Goal: Information Seeking & Learning: Check status

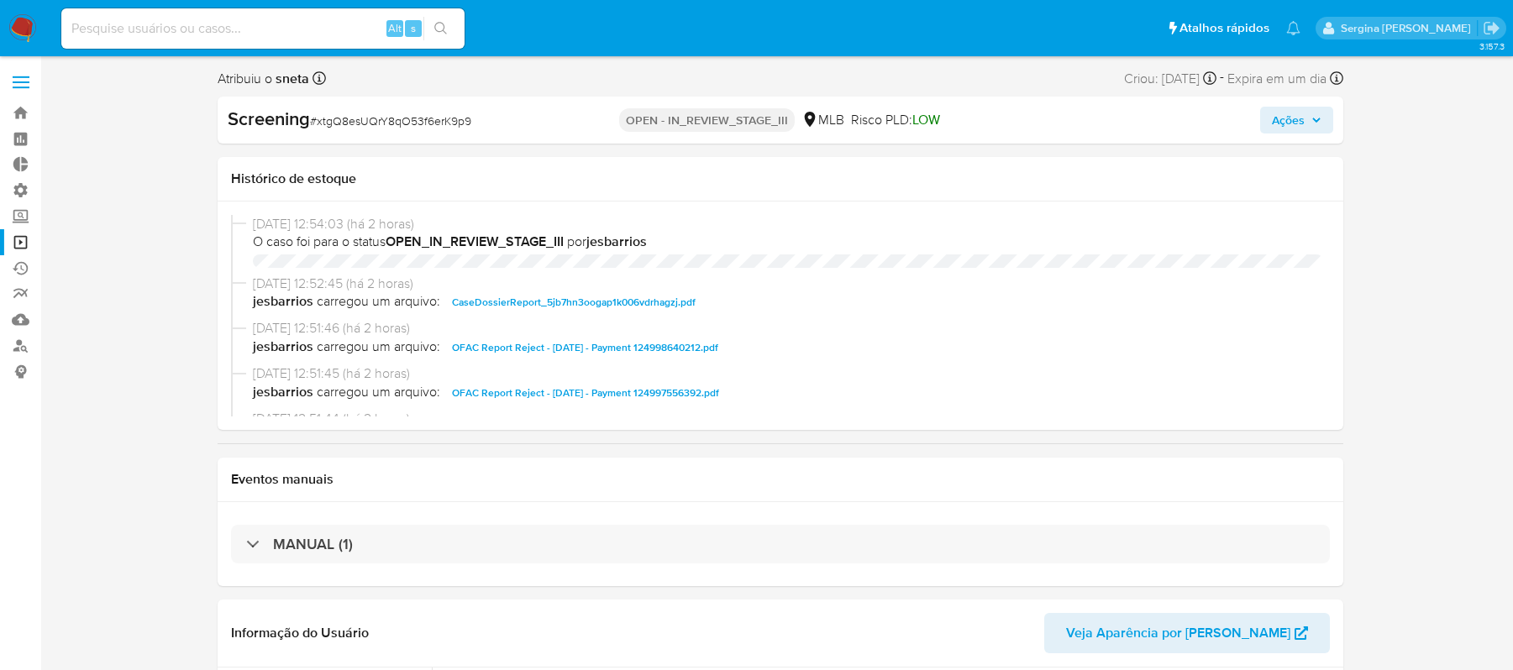
select select "10"
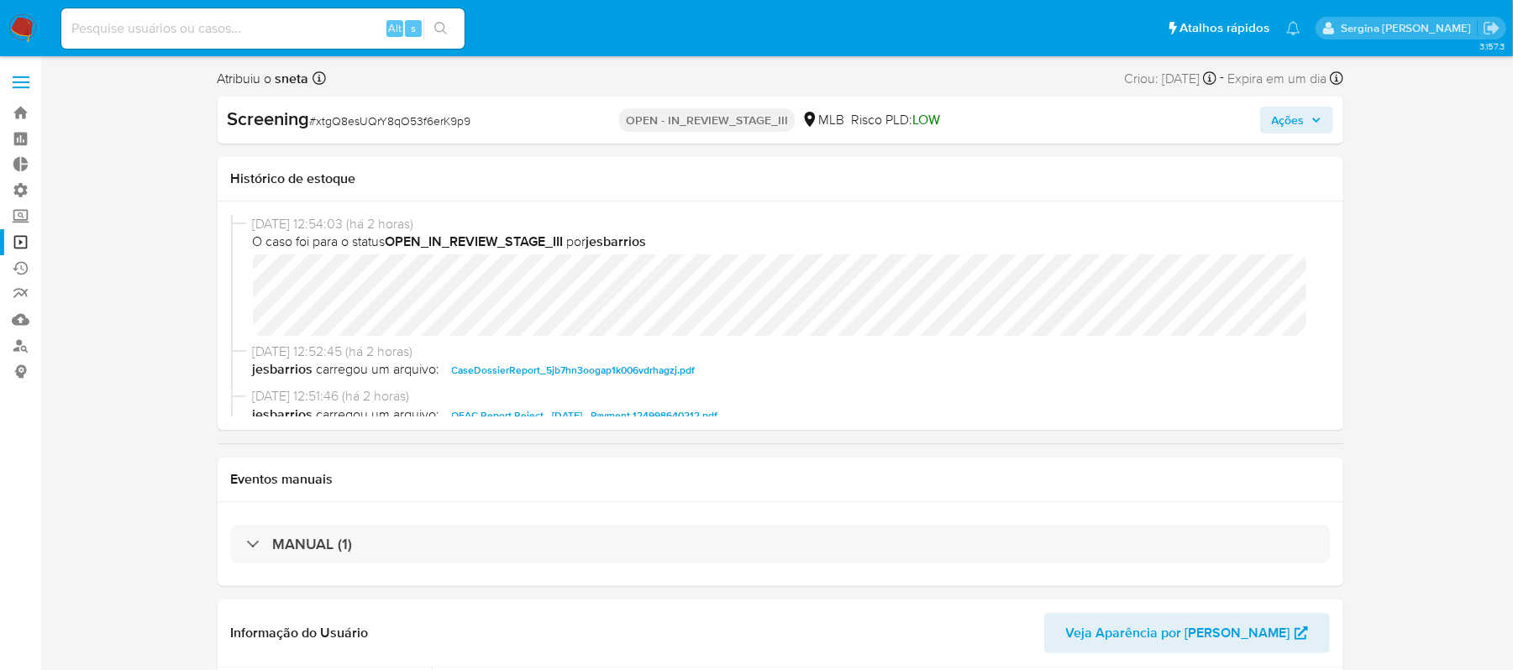
scroll to position [790, 0]
click at [24, 344] on link "Localizador de pessoas" at bounding box center [100, 346] width 200 height 26
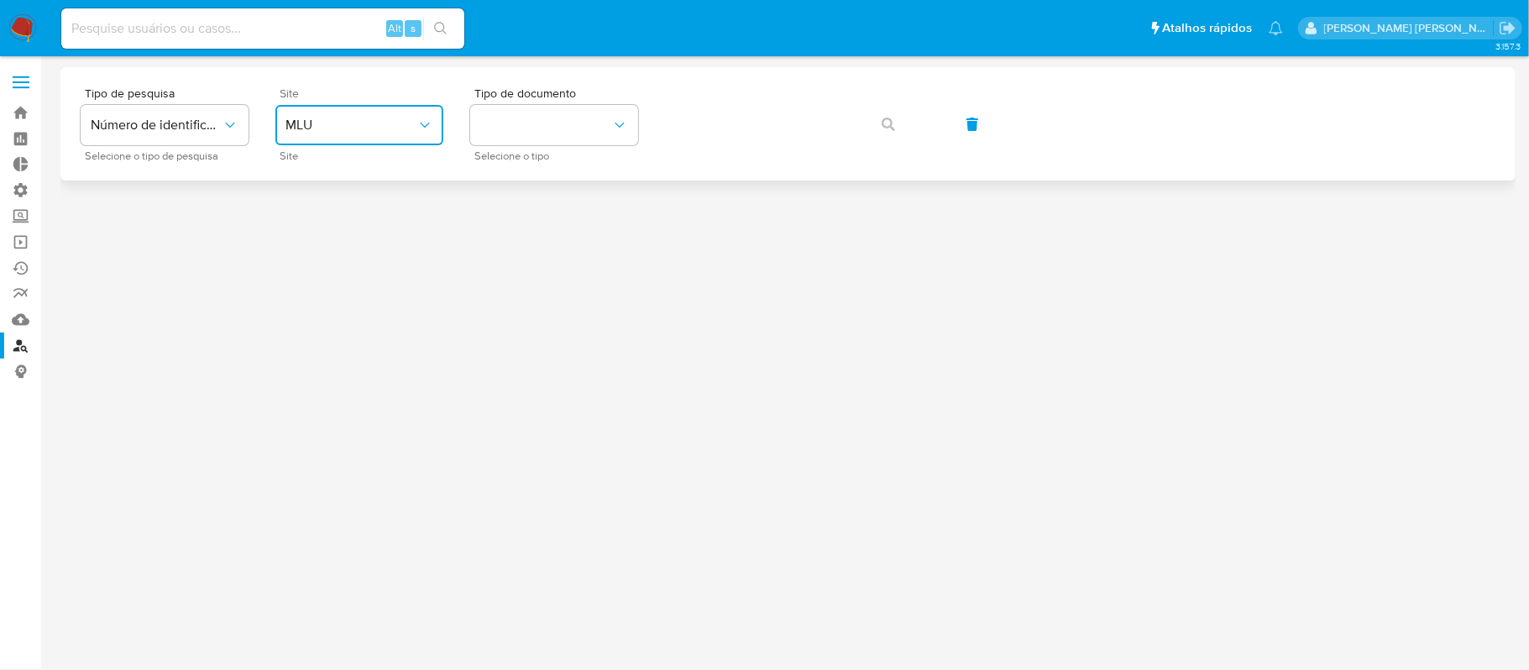
click at [328, 132] on span "MLU" at bounding box center [351, 125] width 131 height 17
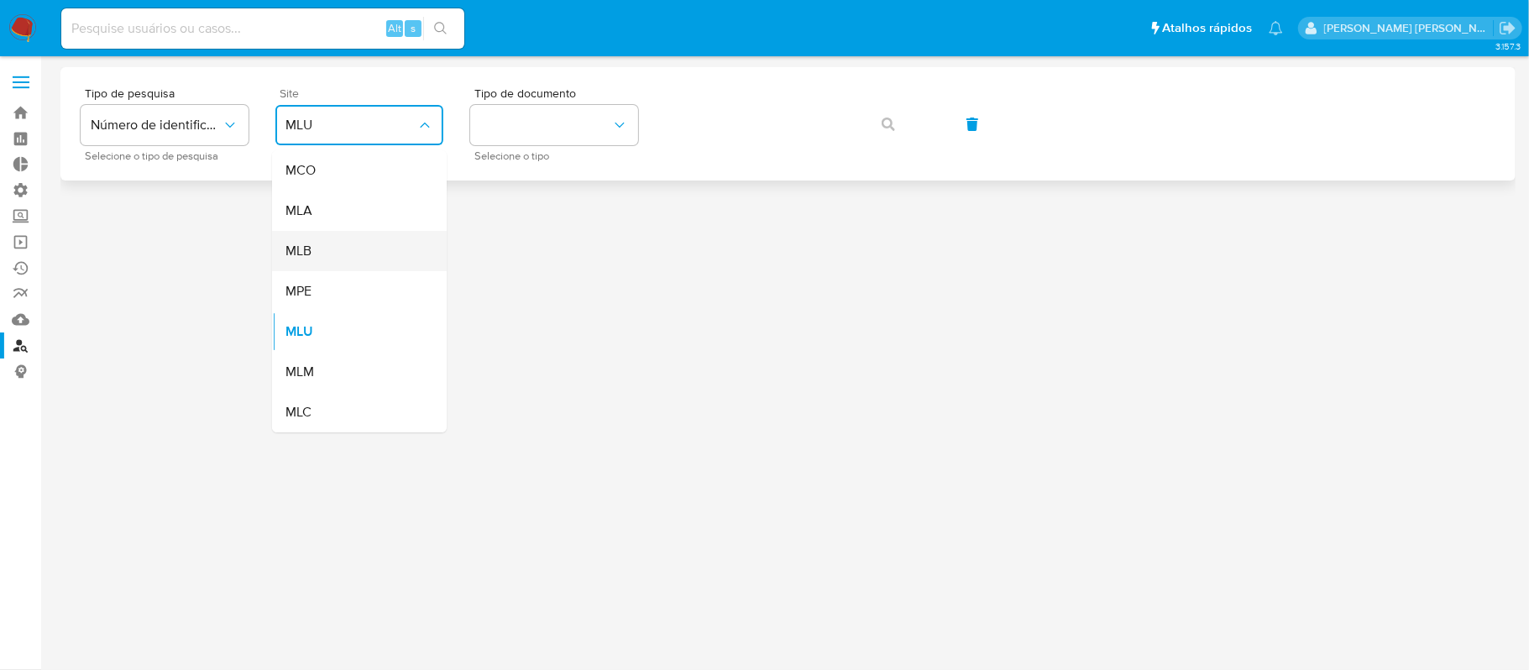
click at [349, 257] on div "MLB" at bounding box center [355, 251] width 138 height 40
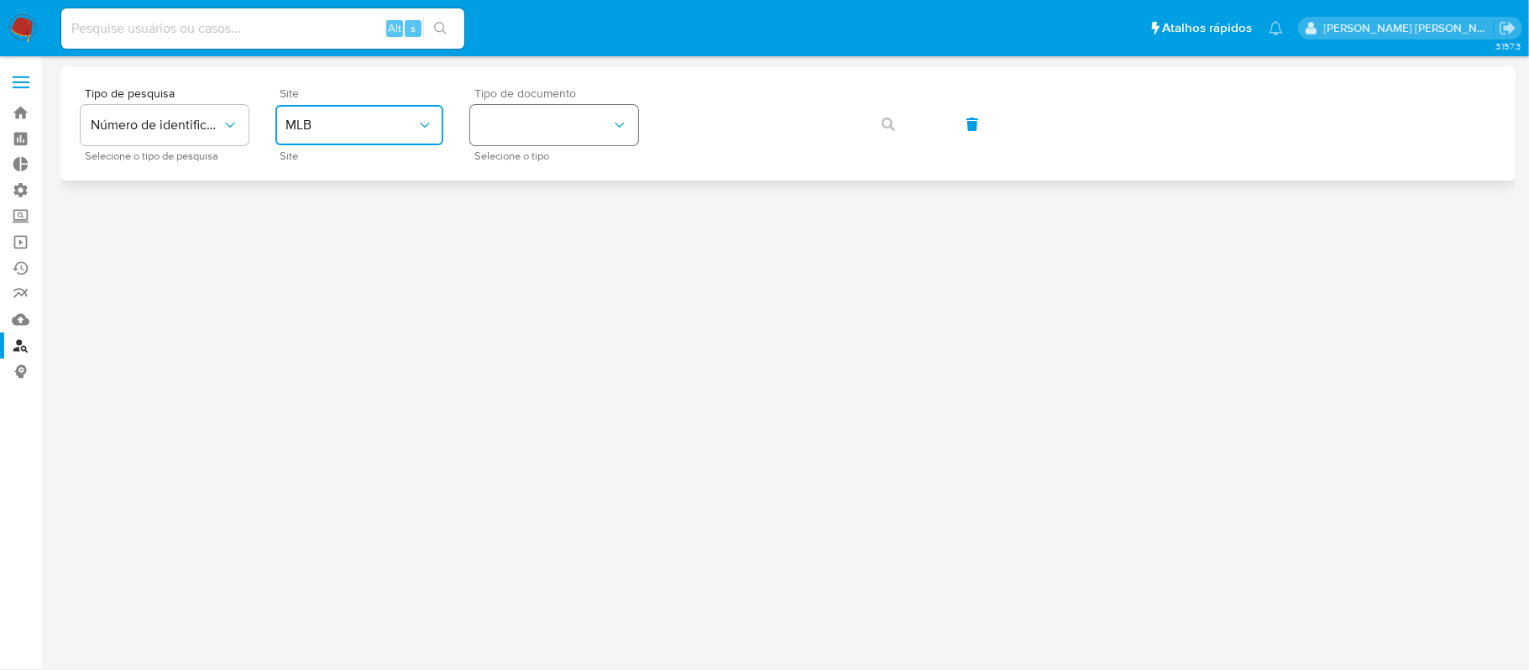
click at [499, 141] on button "identificationType" at bounding box center [554, 125] width 168 height 40
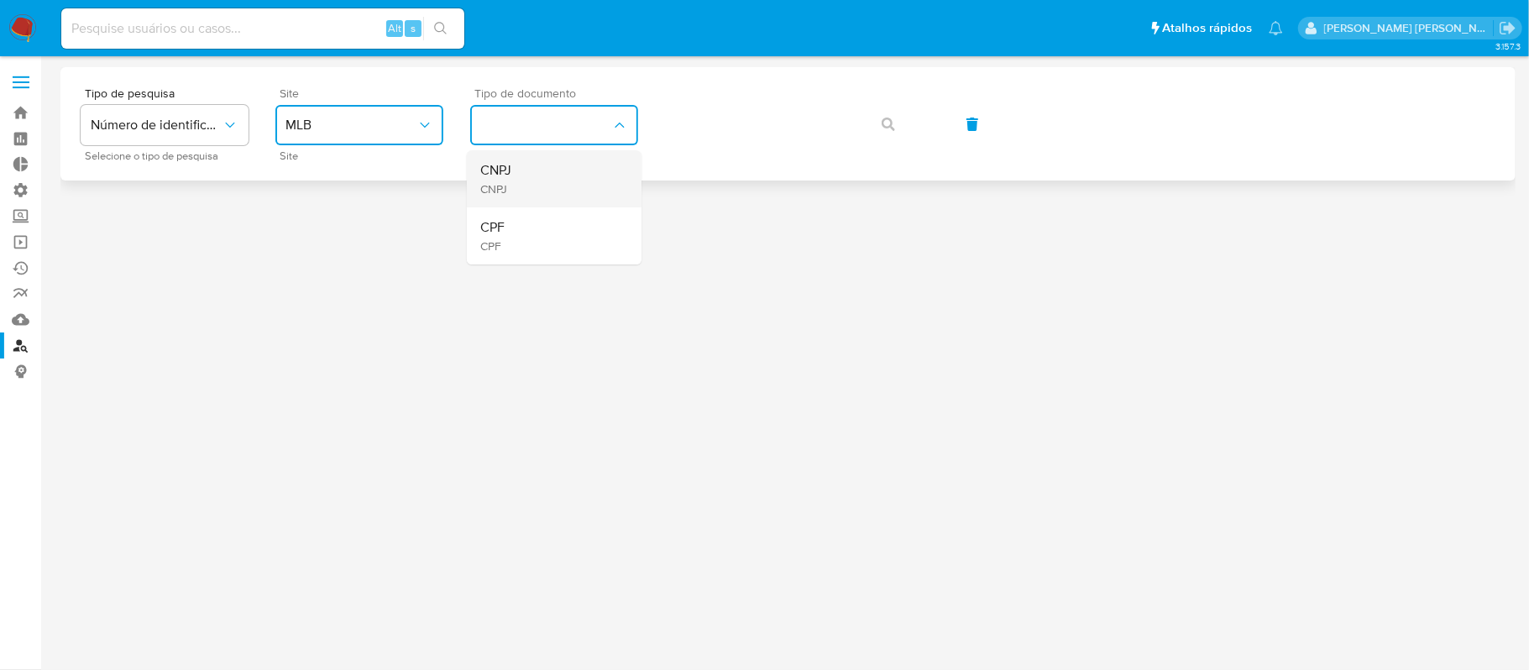
click at [535, 168] on div "CNPJ CNPJ" at bounding box center [549, 178] width 138 height 57
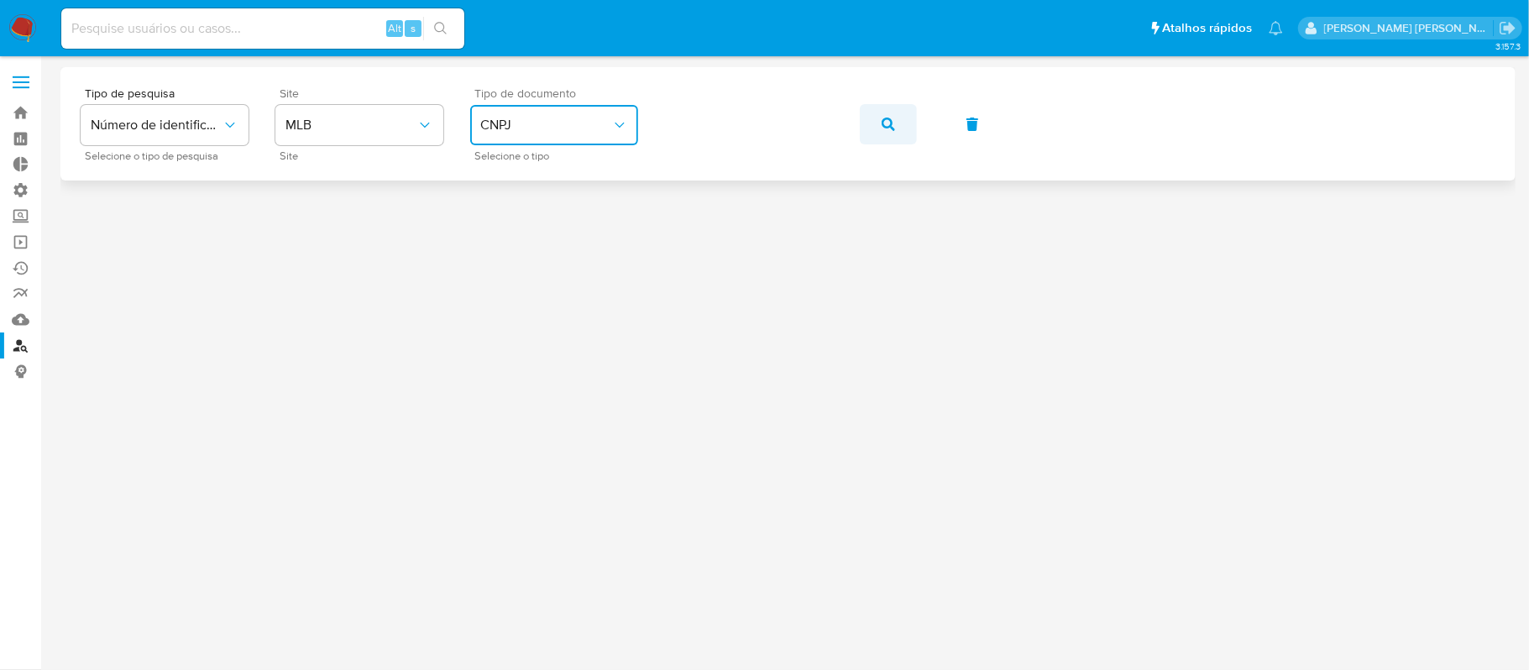
click at [894, 122] on button "button" at bounding box center [888, 124] width 57 height 40
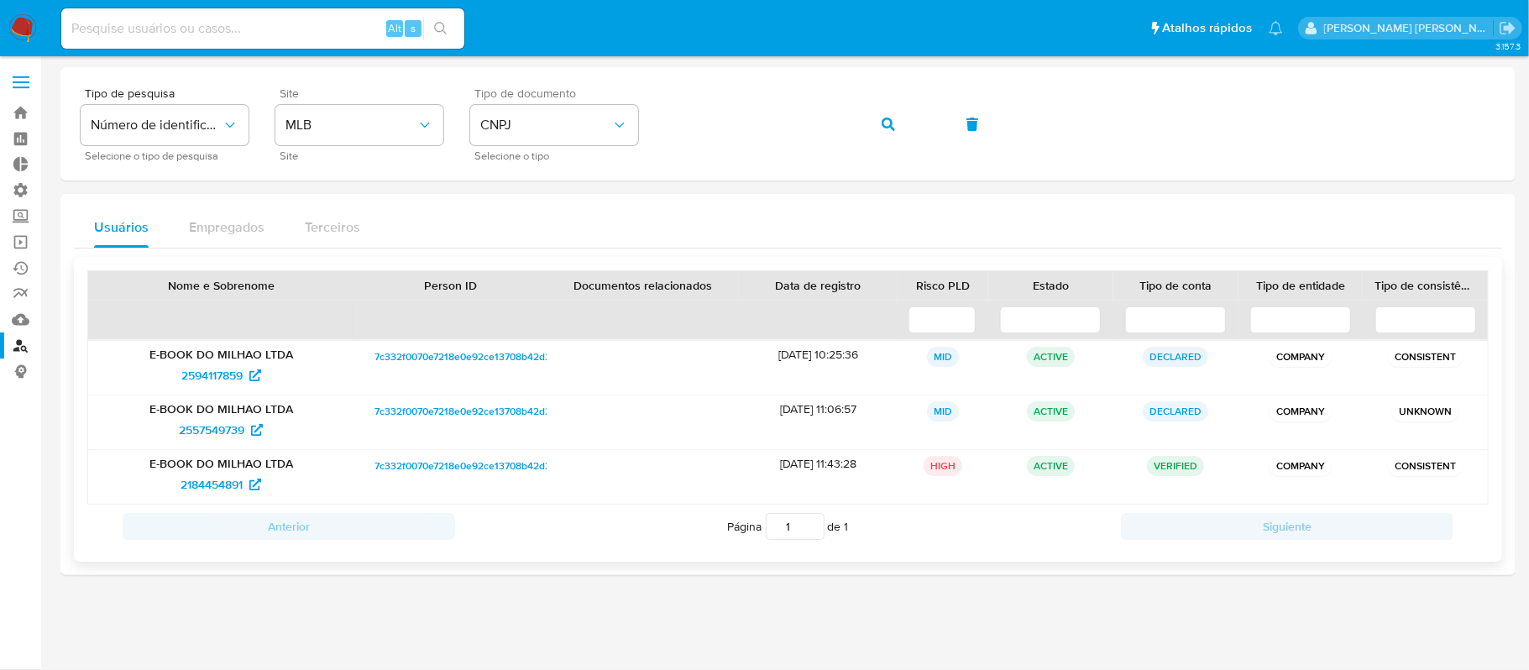
click at [497, 472] on span "7c332f0070e7218e0e92ce13708b42d2" at bounding box center [463, 466] width 177 height 20
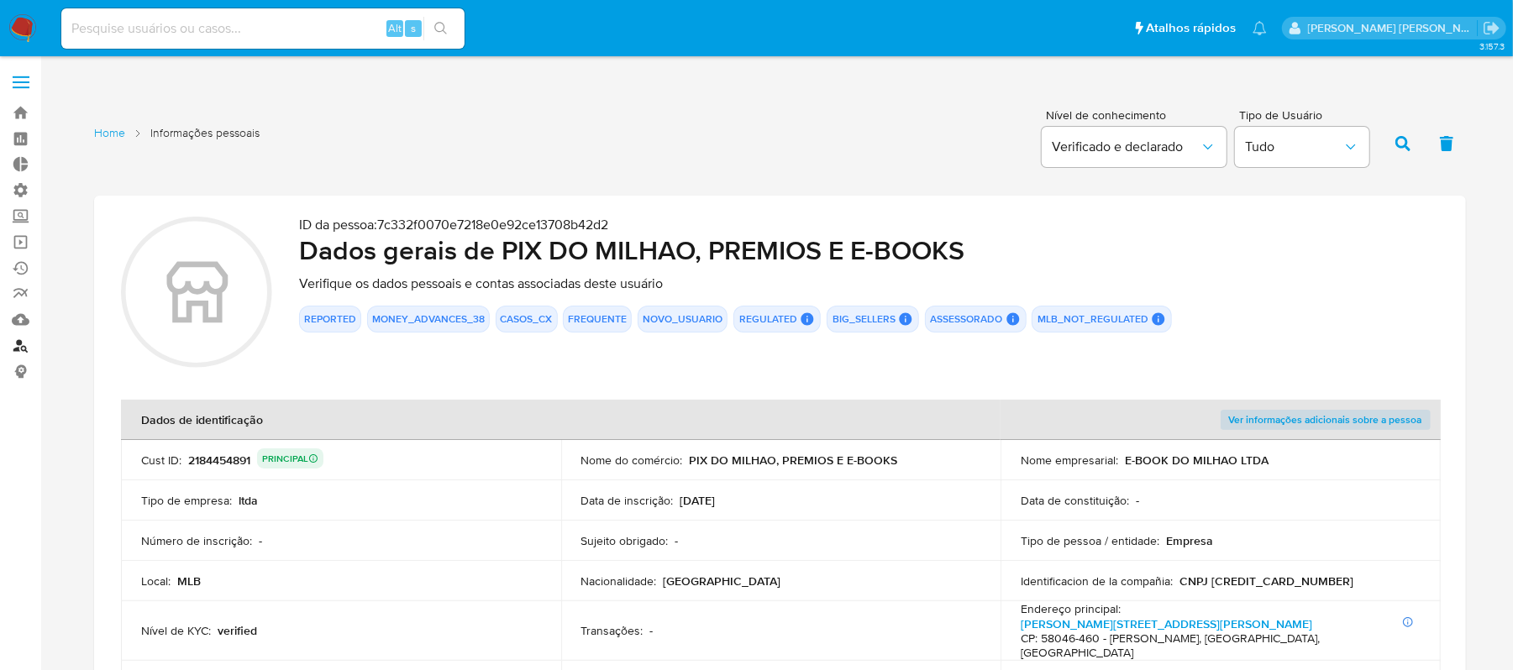
click at [30, 346] on link "Localizador de pessoas" at bounding box center [100, 346] width 200 height 26
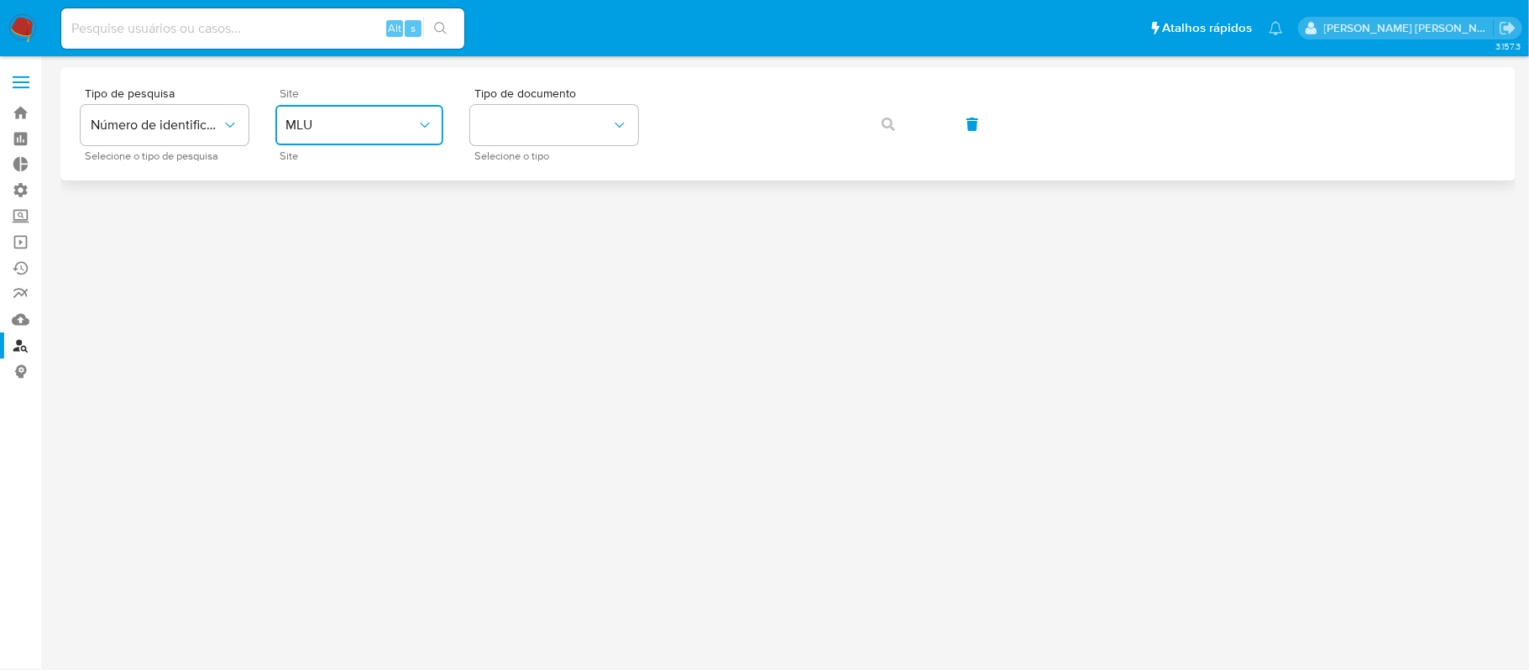
click at [363, 128] on span "MLU" at bounding box center [351, 125] width 131 height 17
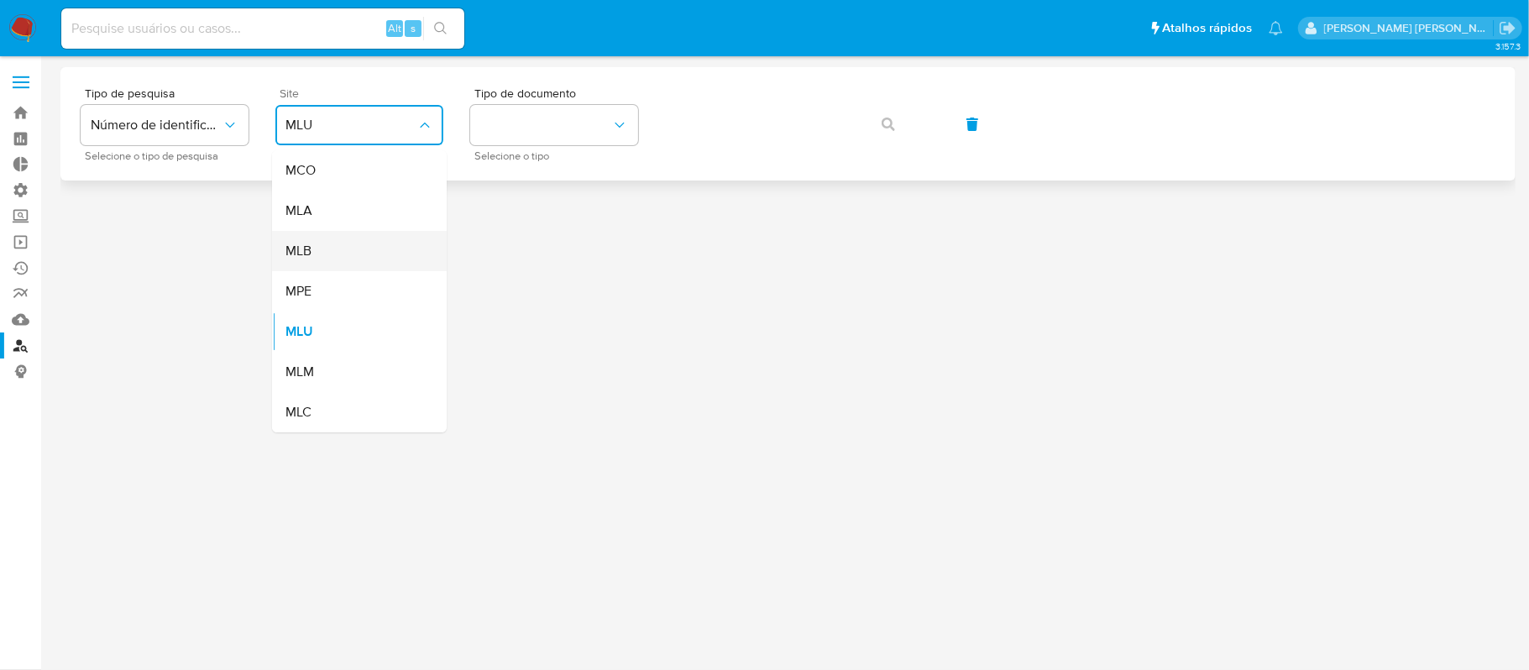
click at [351, 256] on div "MLB" at bounding box center [355, 251] width 138 height 40
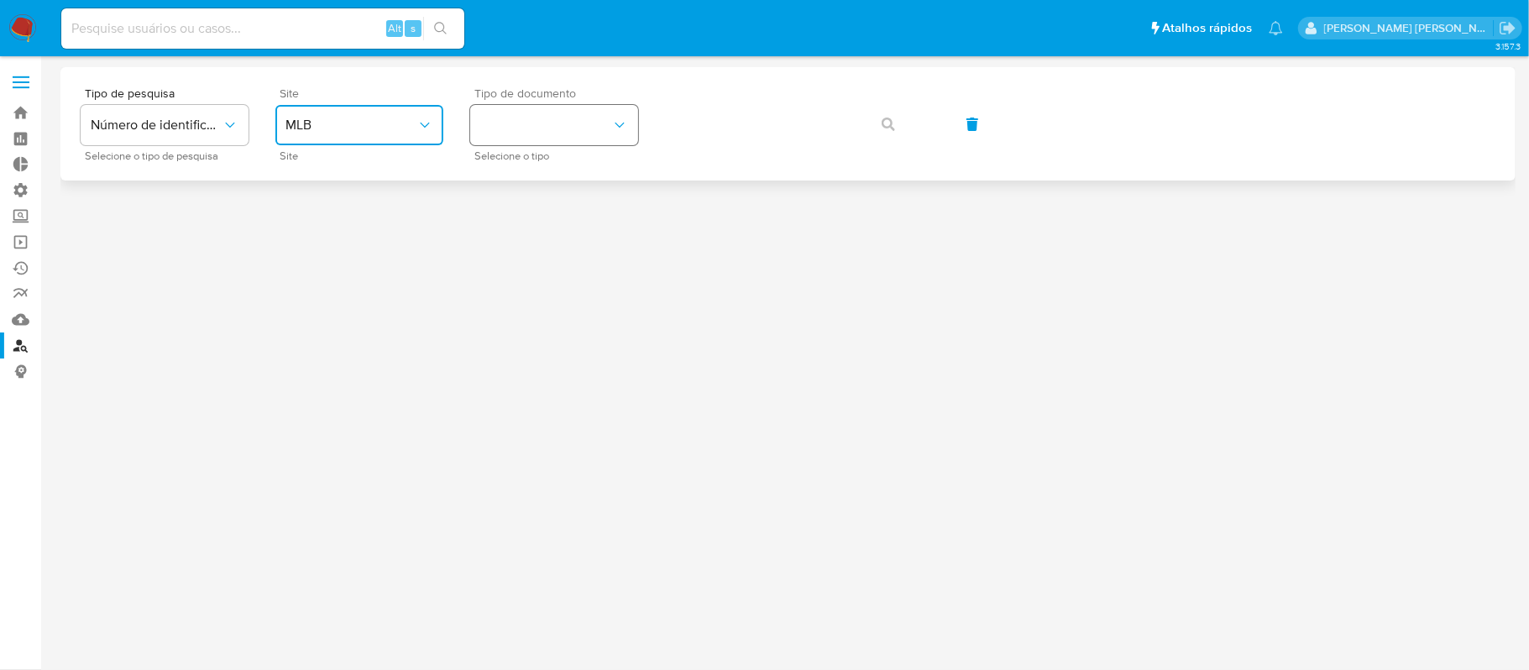
click at [524, 128] on button "identificationType" at bounding box center [554, 125] width 168 height 40
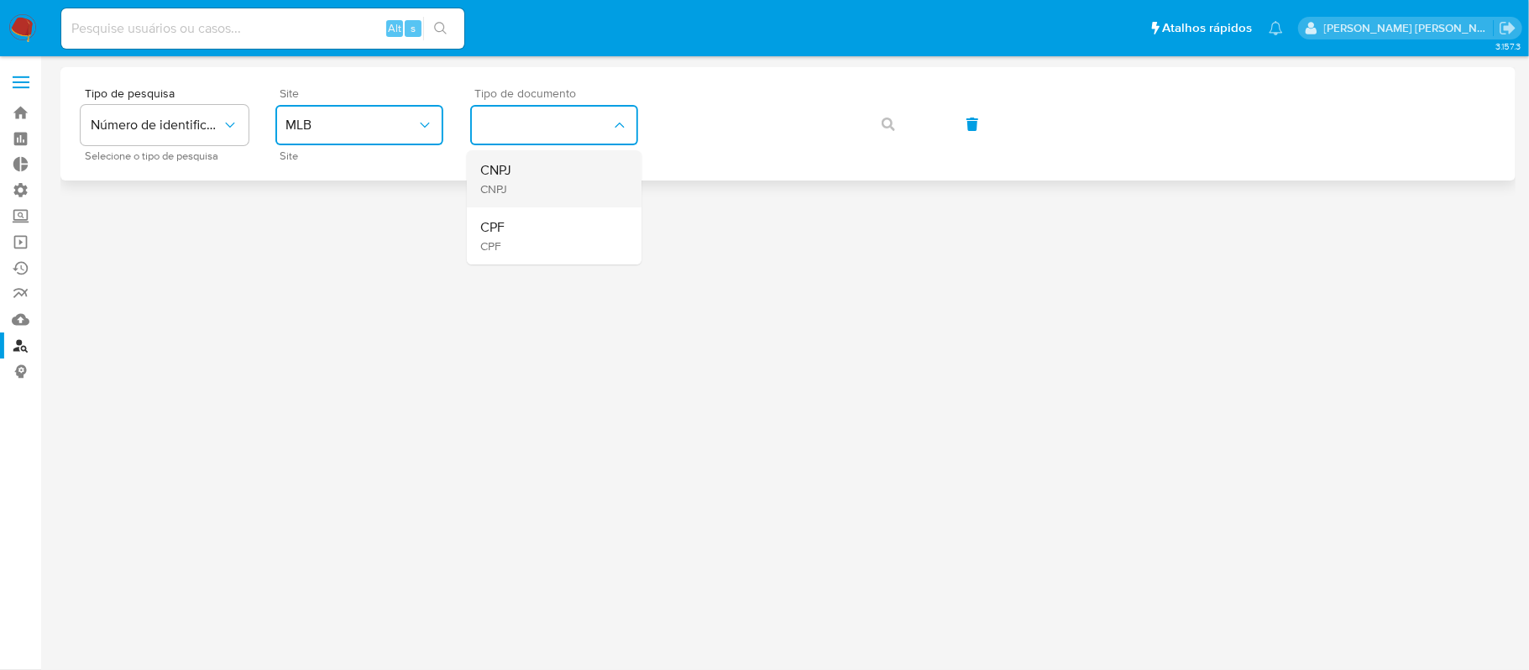
click at [507, 185] on span "CNPJ" at bounding box center [495, 188] width 31 height 15
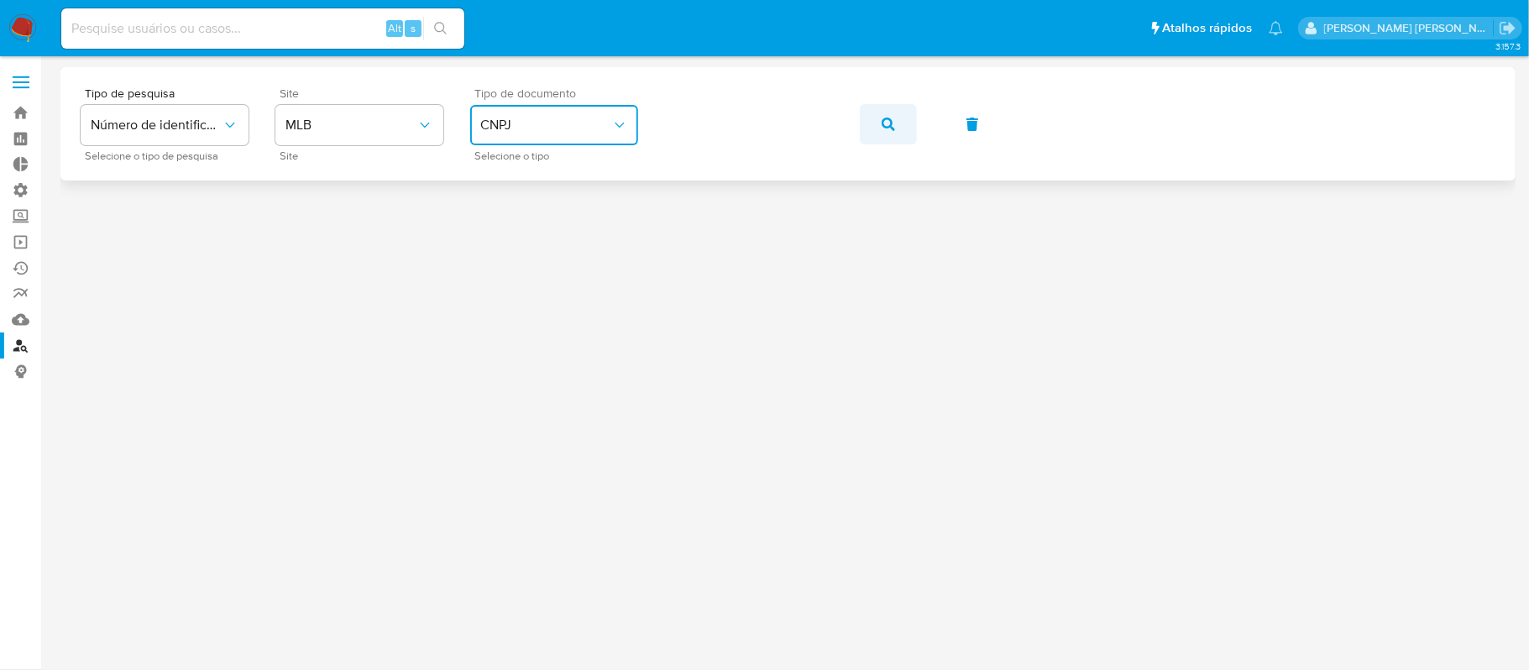
click at [882, 123] on icon "button" at bounding box center [888, 124] width 13 height 13
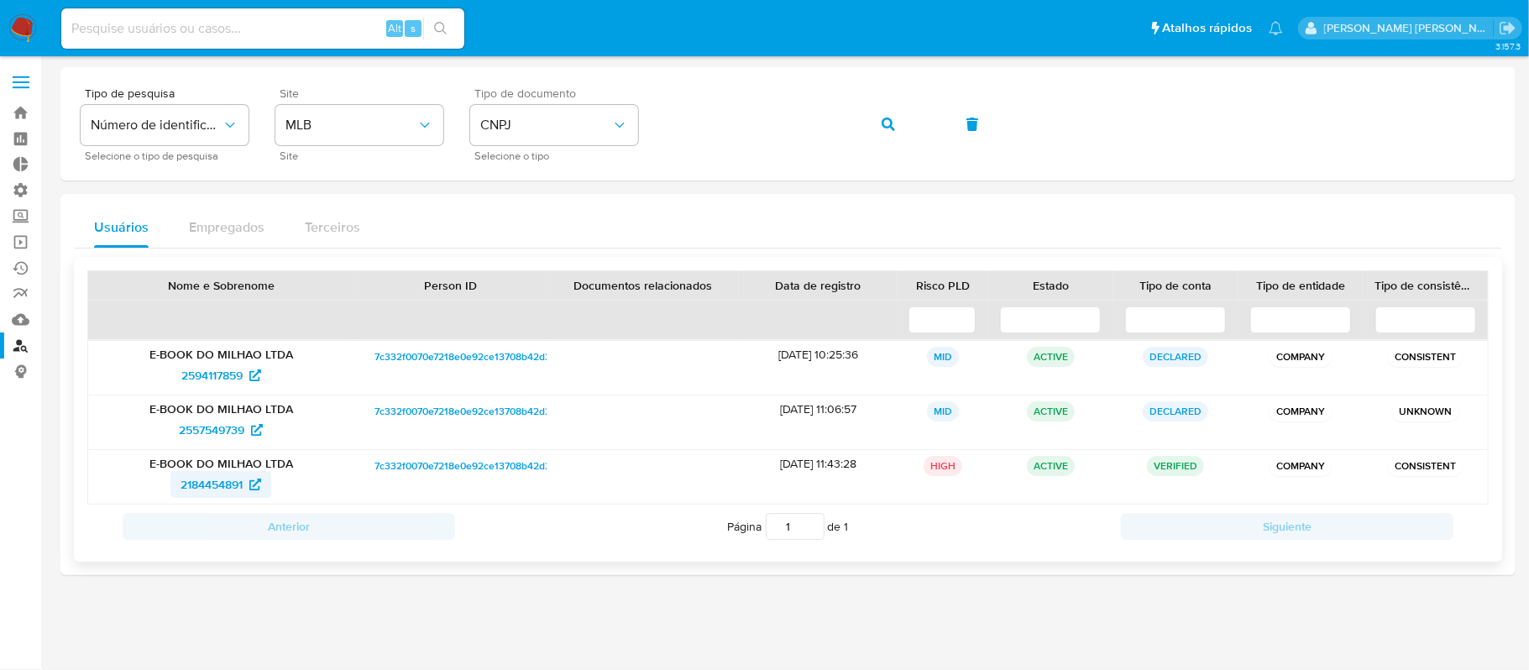
click at [212, 490] on span "2184454891" at bounding box center [212, 484] width 62 height 27
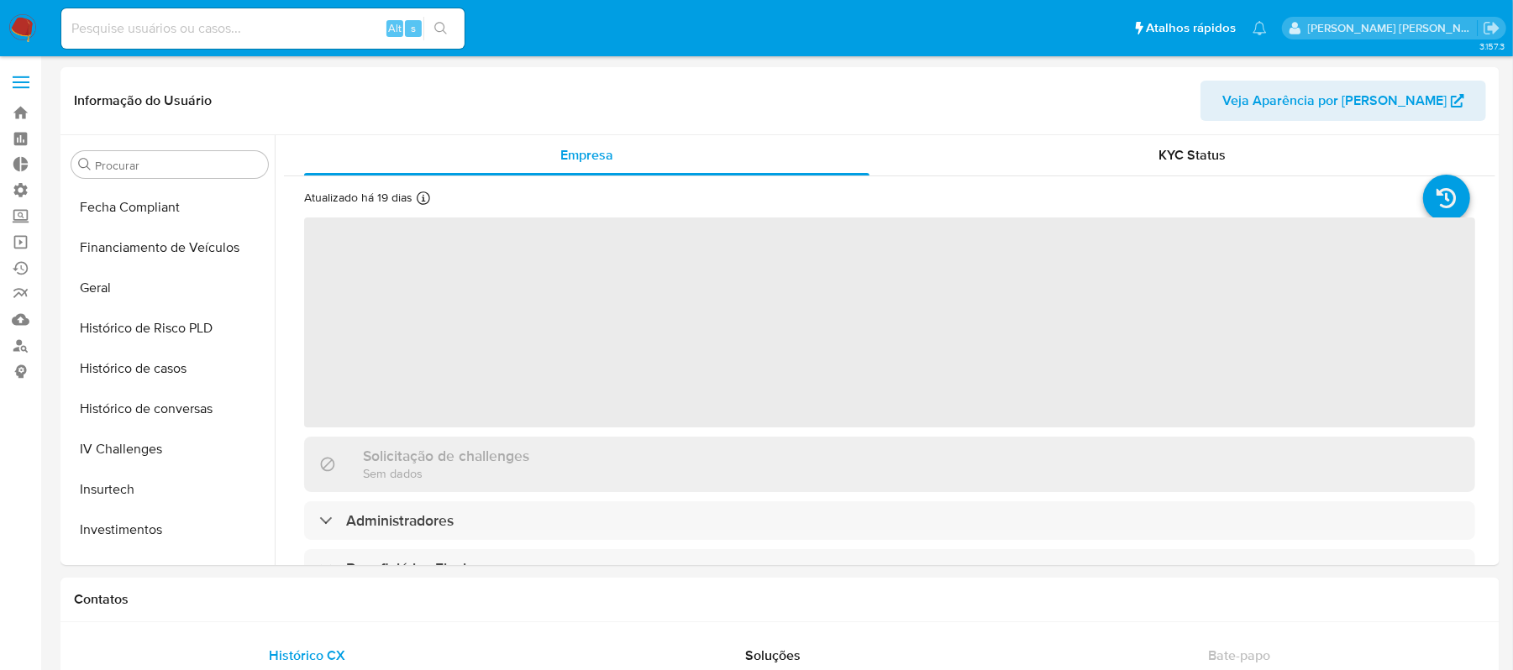
scroll to position [789, 0]
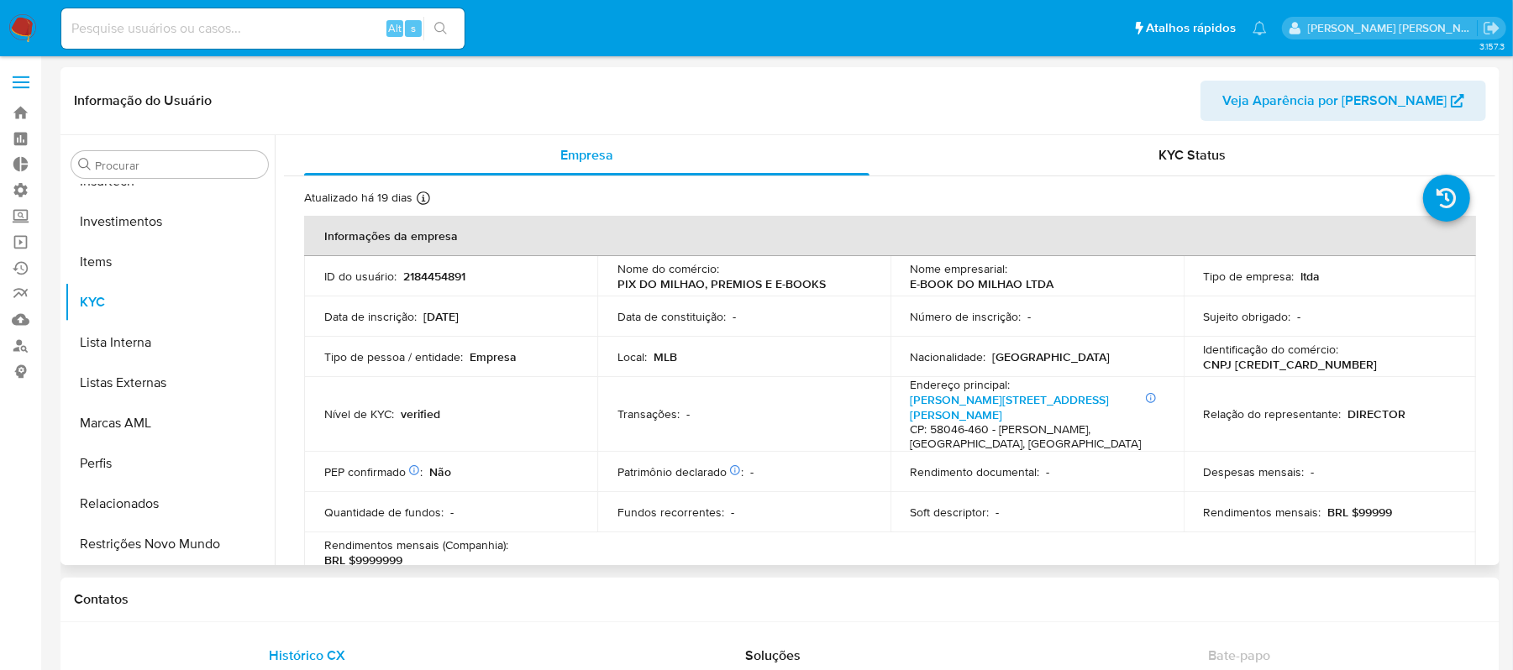
select select "10"
click at [136, 353] on button "Lista Interna" at bounding box center [163, 343] width 197 height 40
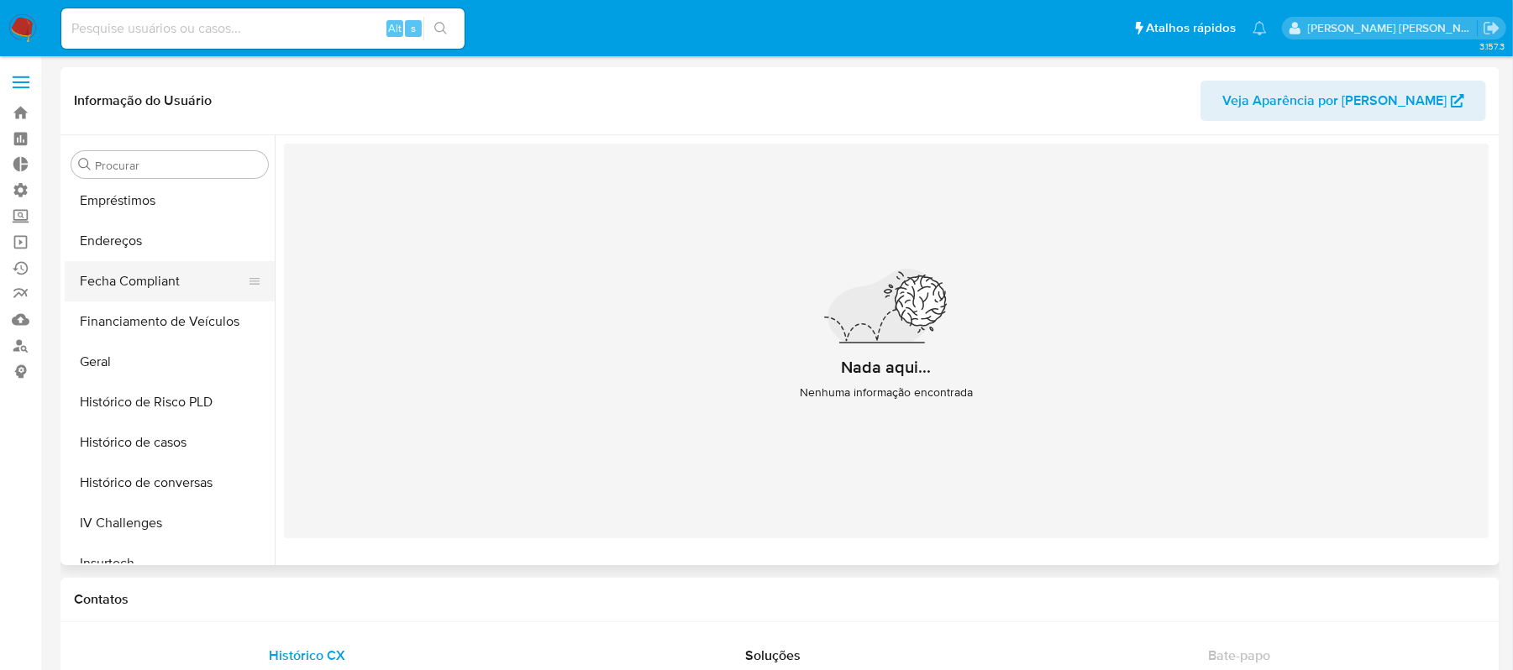
scroll to position [448, 0]
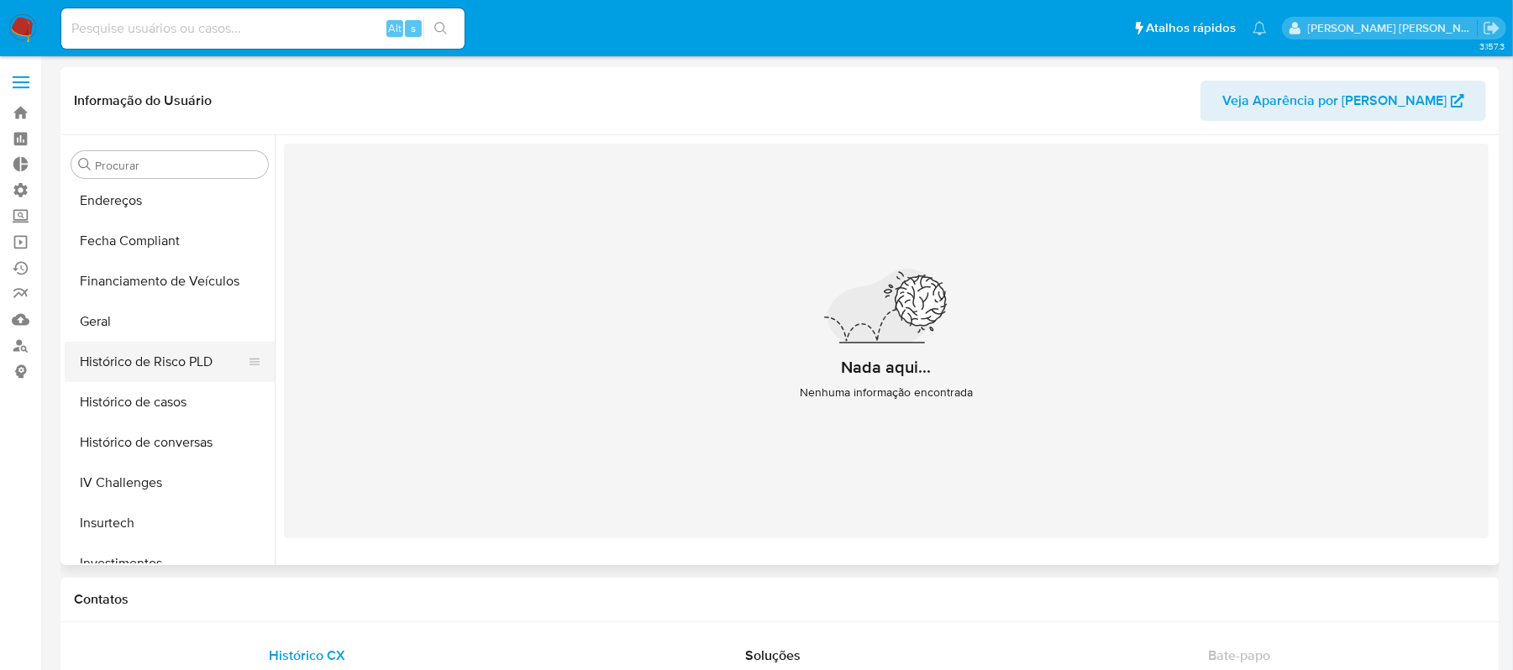
click at [182, 367] on button "Histórico de Risco PLD" at bounding box center [163, 362] width 197 height 40
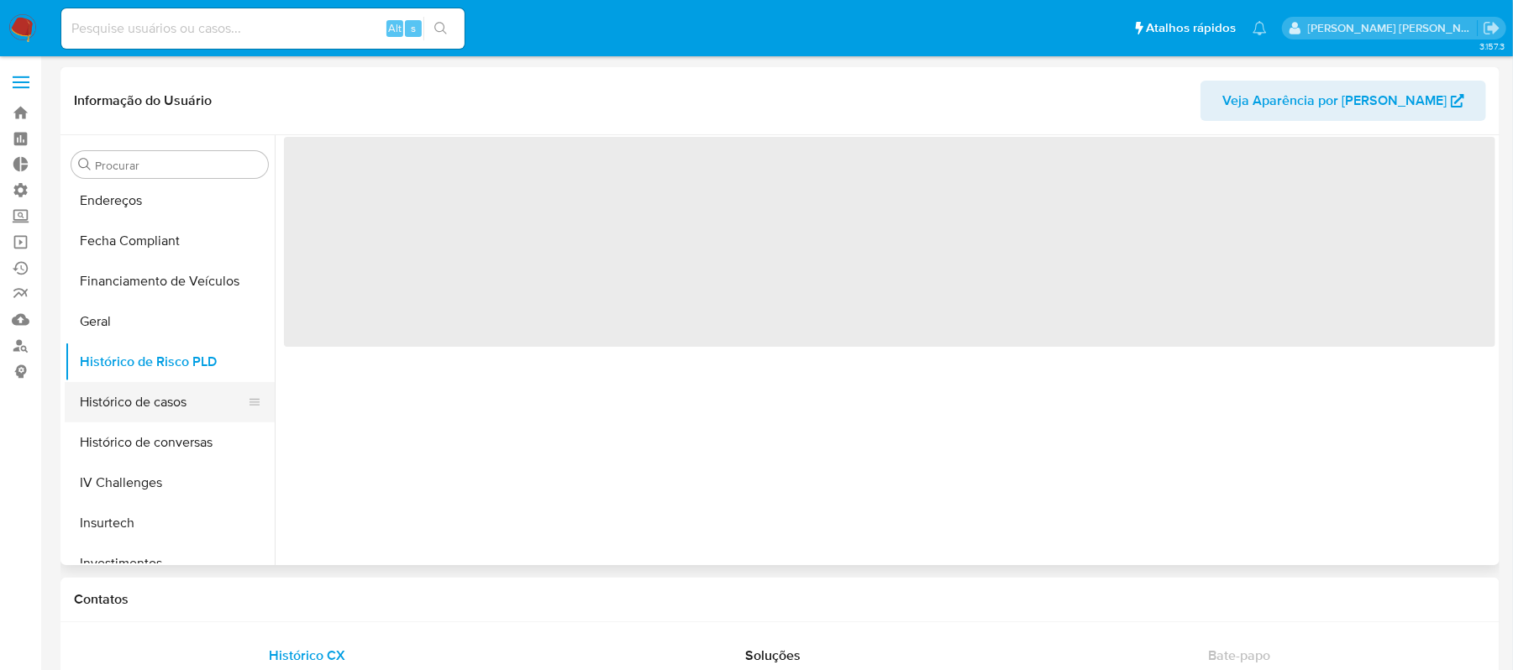
click at [169, 400] on button "Histórico de casos" at bounding box center [163, 402] width 197 height 40
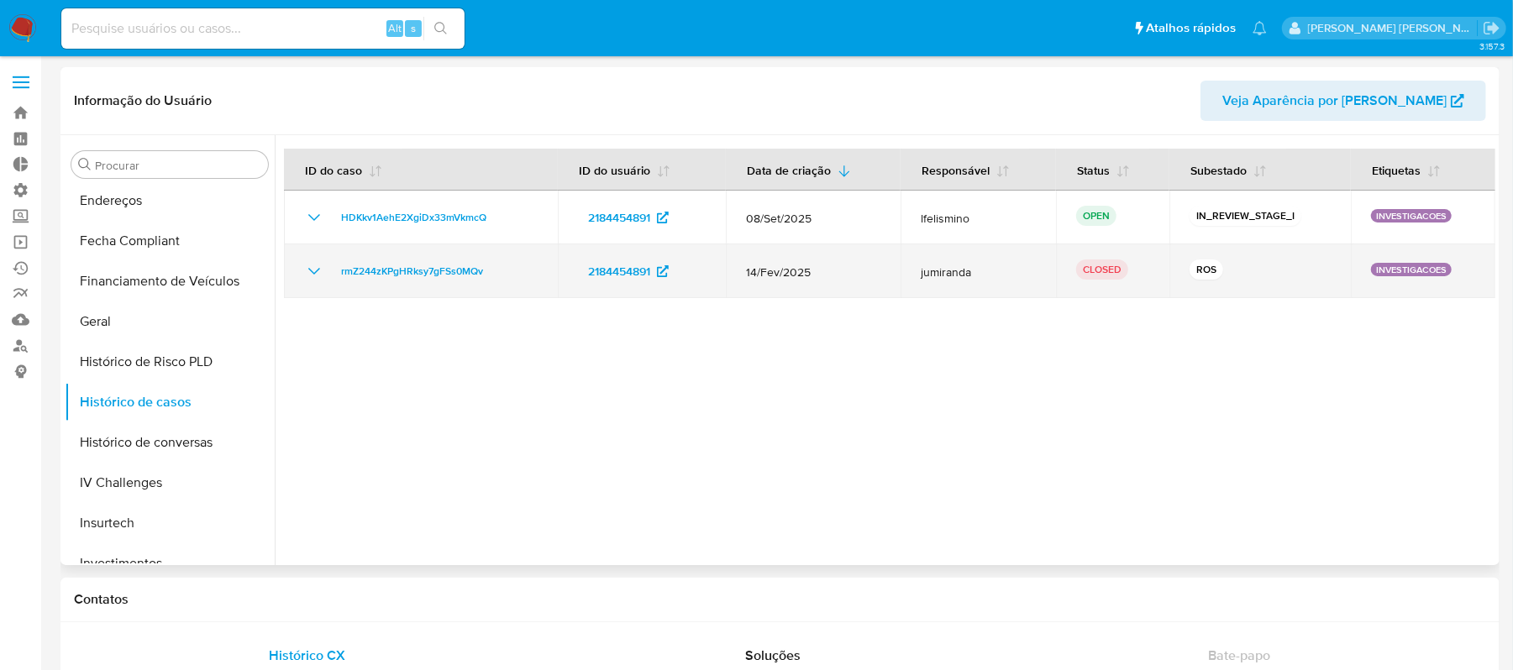
click at [307, 279] on icon "Mostrar/Ocultar" at bounding box center [314, 271] width 20 height 20
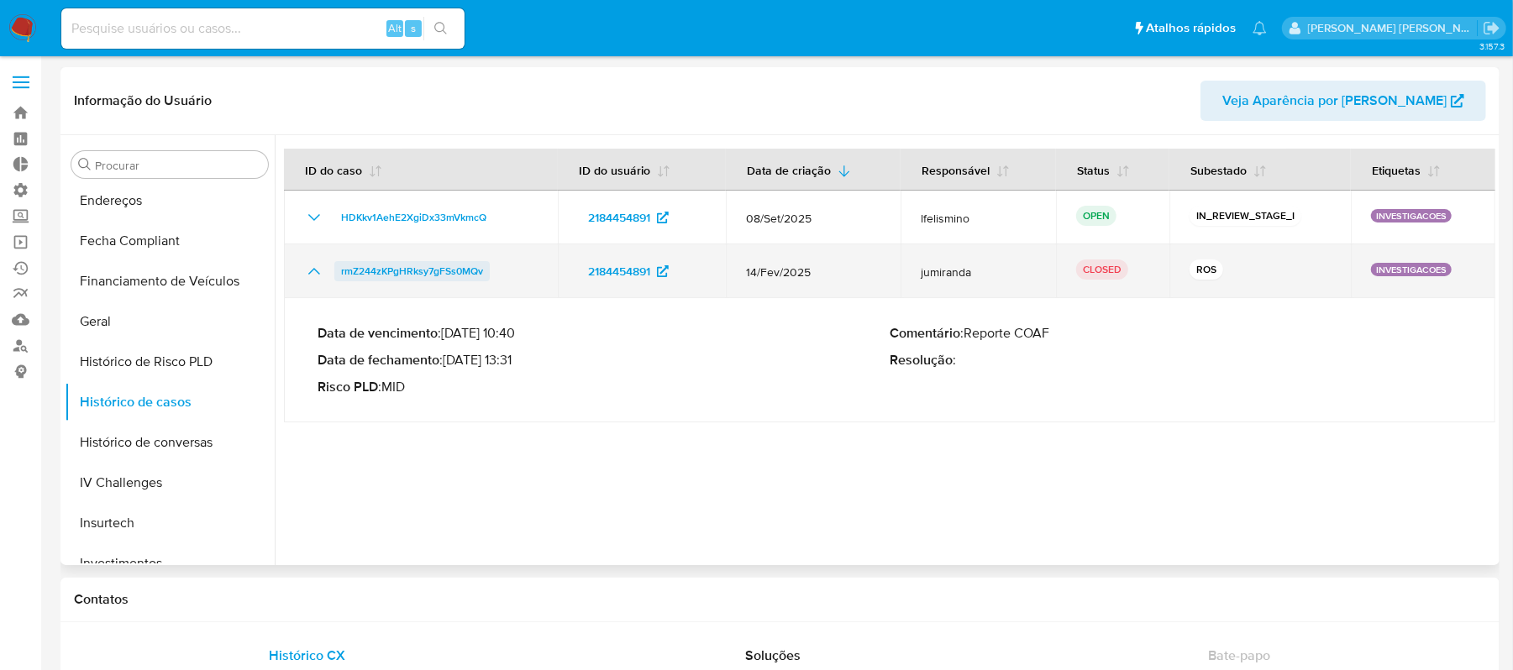
click at [442, 279] on span "rmZ244zKPgHRksy7gFSs0MQv" at bounding box center [412, 271] width 142 height 20
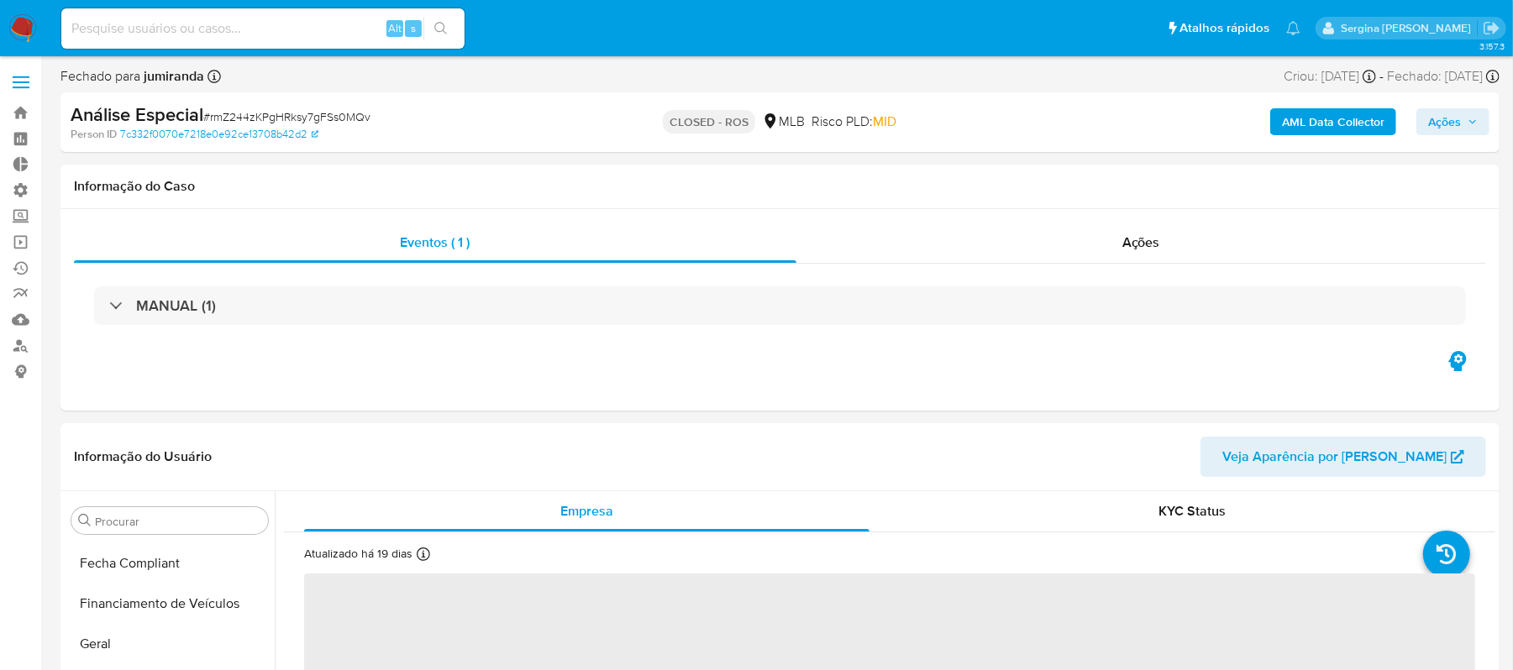
scroll to position [790, 0]
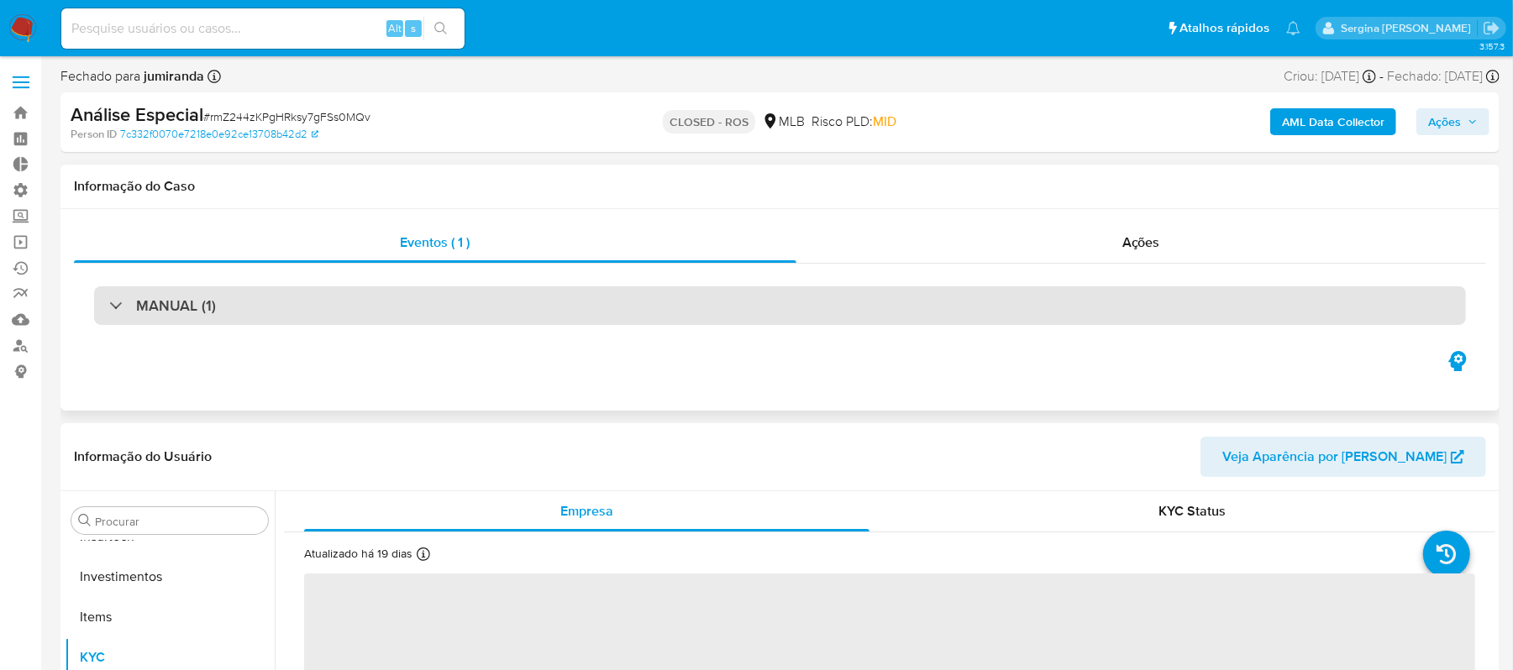
click at [239, 309] on div "MANUAL (1)" at bounding box center [780, 305] width 1372 height 39
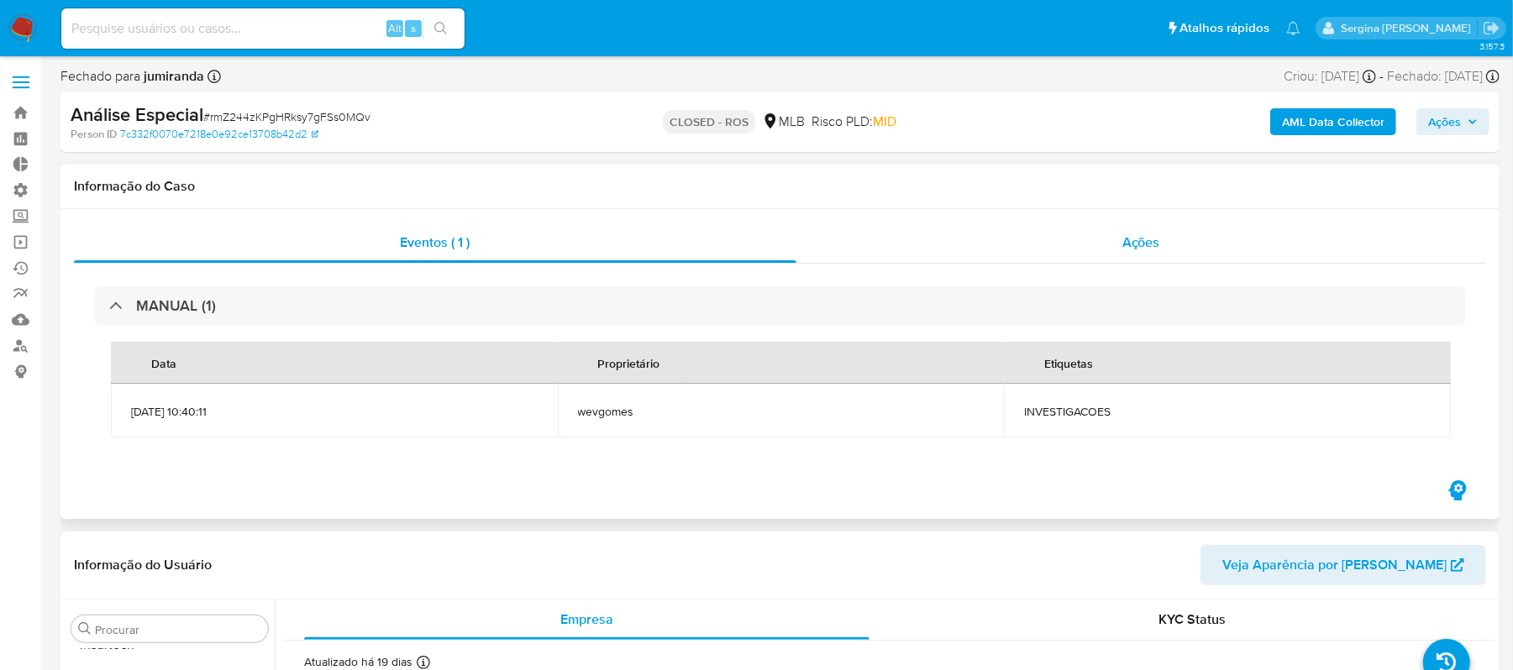
click at [1115, 256] on div "Ações" at bounding box center [1141, 243] width 690 height 40
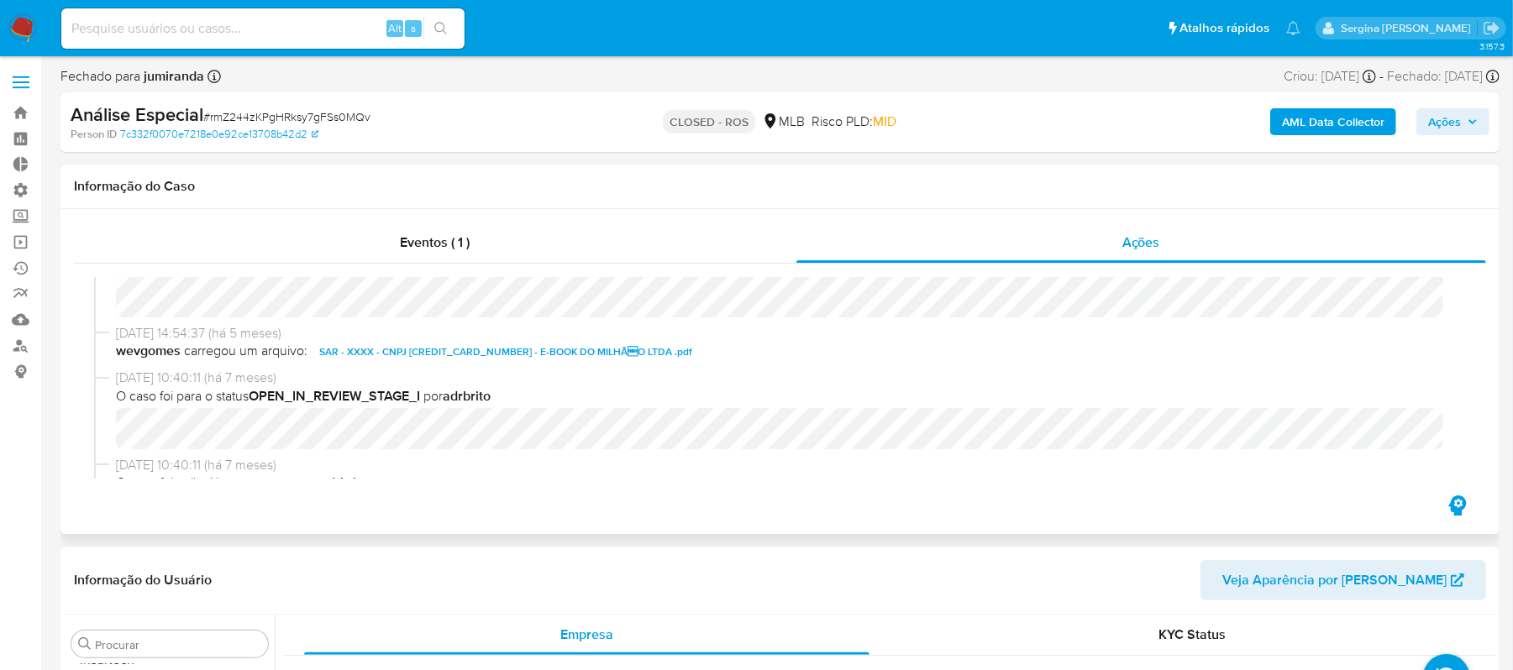
select select "10"
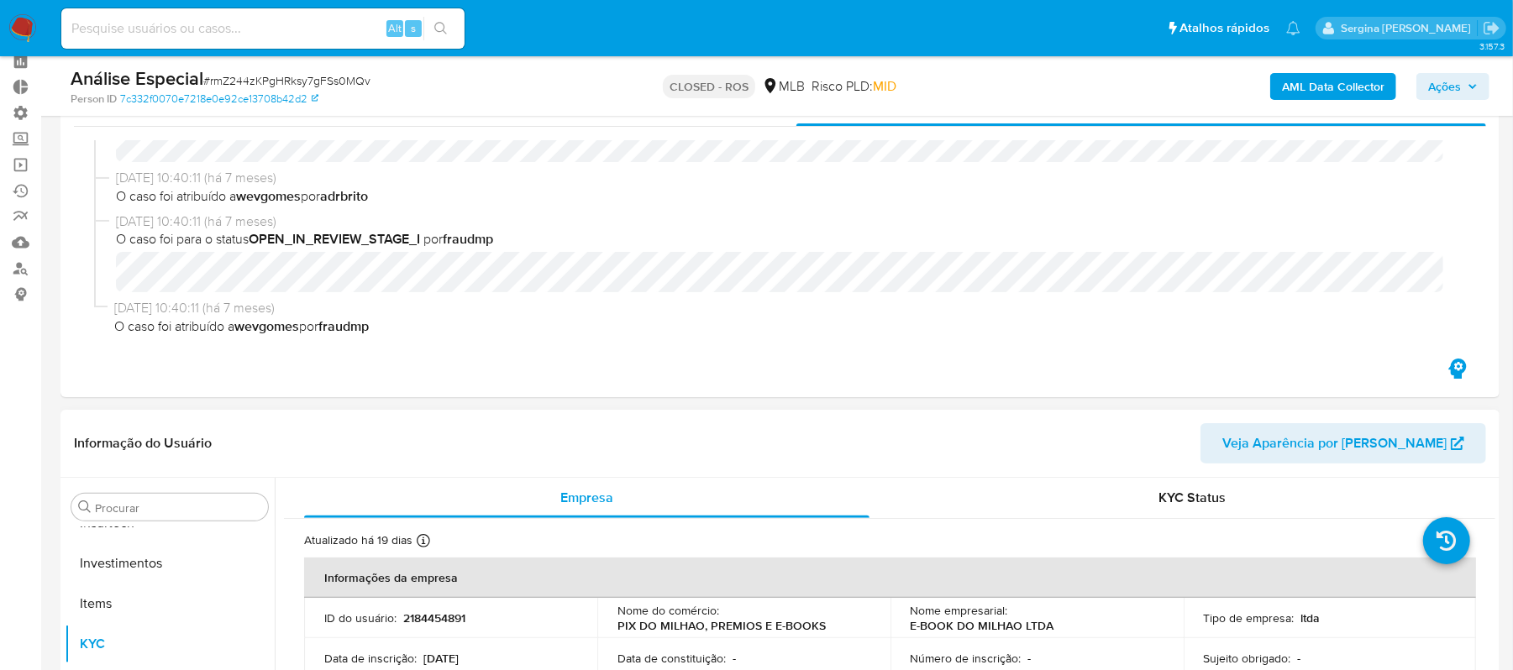
scroll to position [223, 0]
